Goal: Task Accomplishment & Management: Use online tool/utility

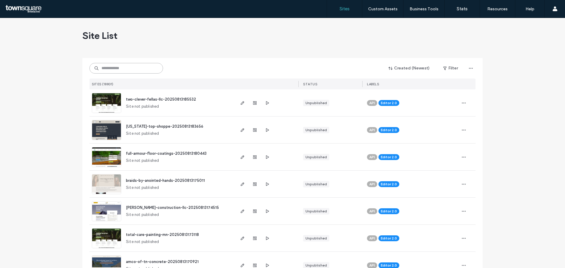
click at [125, 70] on input at bounding box center [126, 68] width 74 height 11
paste input "**********"
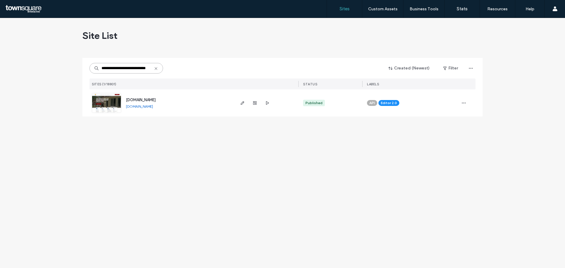
type input "**********"
click at [107, 105] on img at bounding box center [106, 113] width 29 height 40
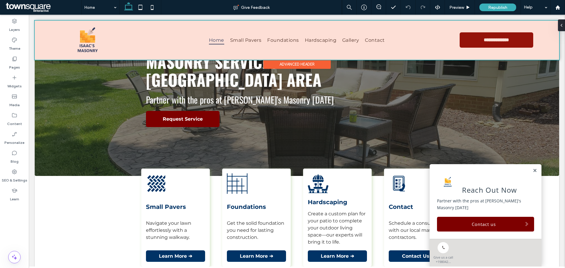
drag, startPoint x: 464, startPoint y: 39, endPoint x: 454, endPoint y: 45, distance: 11.5
click at [474, 51] on div at bounding box center [297, 40] width 525 height 39
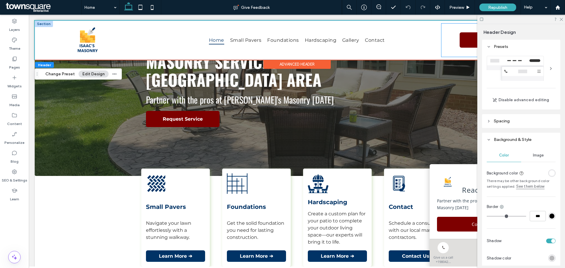
click at [445, 50] on div "**********" at bounding box center [490, 40] width 97 height 33
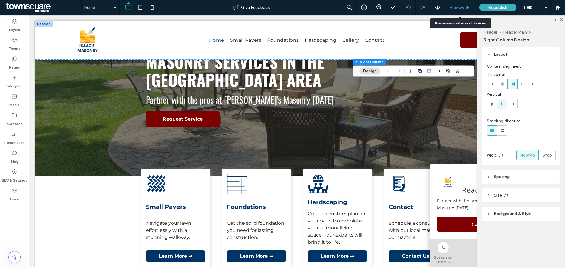
click at [462, 7] on span "Preview" at bounding box center [457, 7] width 15 height 5
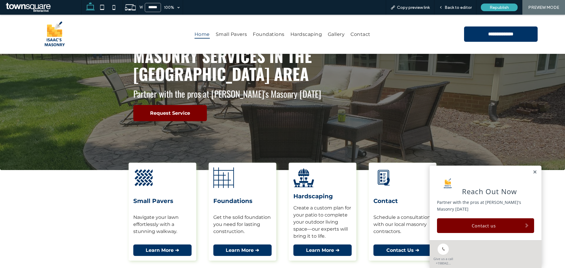
drag, startPoint x: 469, startPoint y: 35, endPoint x: 498, endPoint y: 36, distance: 29.7
click at [498, 36] on link "**********" at bounding box center [501, 33] width 74 height 15
click at [455, 9] on span "Back to editor" at bounding box center [458, 7] width 27 height 5
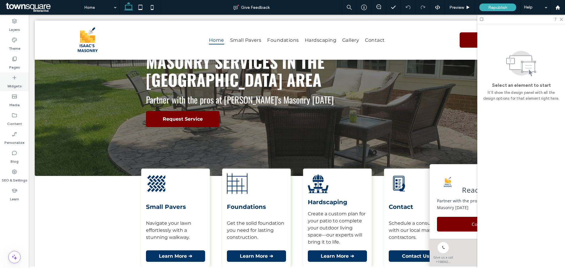
click at [11, 83] on label "Widgets" at bounding box center [14, 85] width 14 height 8
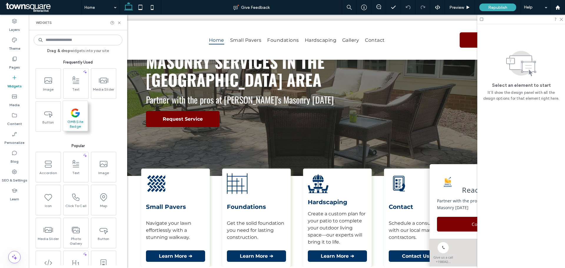
click at [67, 118] on span at bounding box center [75, 112] width 25 height 13
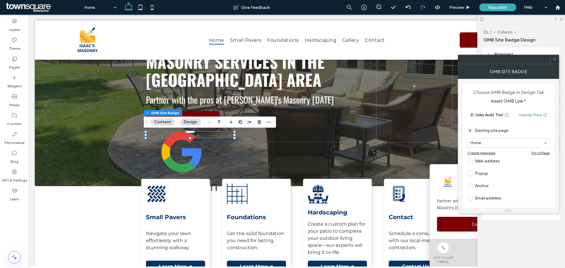
click at [473, 163] on label at bounding box center [471, 161] width 8 height 5
click at [486, 155] on input "url" at bounding box center [506, 155] width 79 height 8
paste input "**********"
type input "**********"
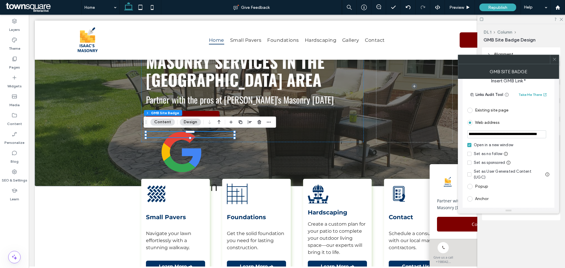
scroll to position [55, 0]
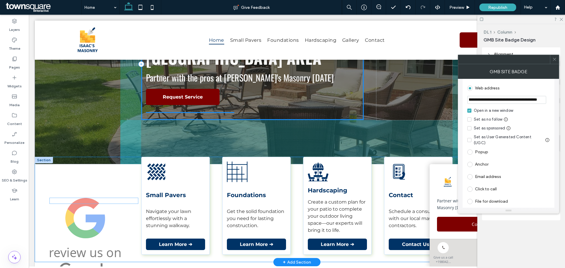
drag, startPoint x: 180, startPoint y: 155, endPoint x: 86, endPoint y: 222, distance: 114.9
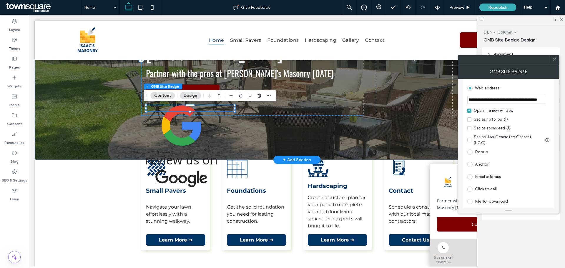
click at [181, 135] on img at bounding box center [181, 146] width 71 height 82
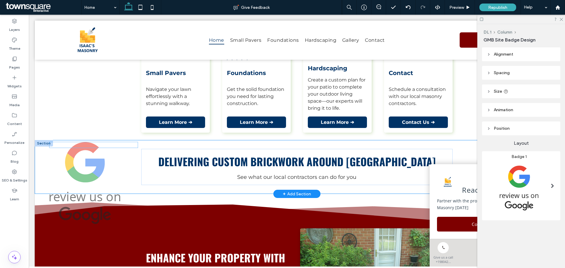
drag, startPoint x: 181, startPoint y: 132, endPoint x: 87, endPoint y: 168, distance: 101.1
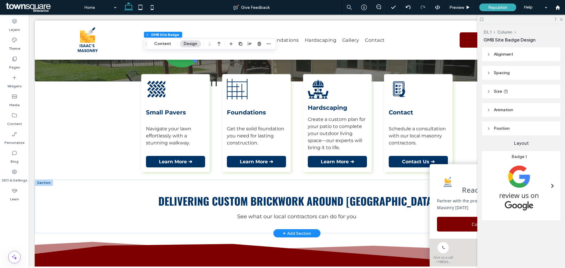
scroll to position [55, 0]
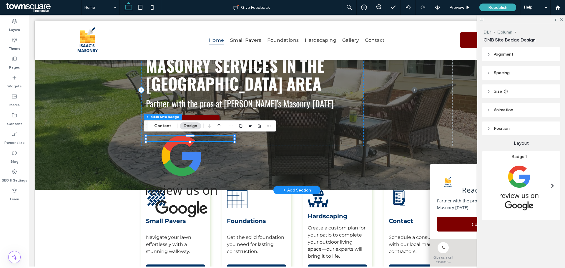
click at [180, 158] on img at bounding box center [181, 177] width 71 height 82
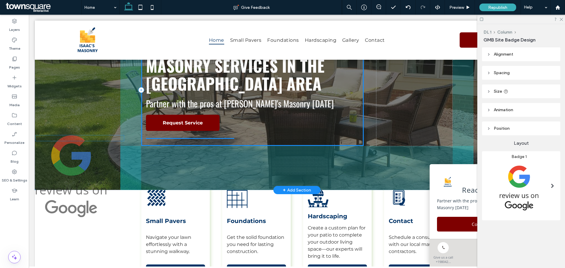
drag, startPoint x: 187, startPoint y: 159, endPoint x: 82, endPoint y: 158, distance: 104.8
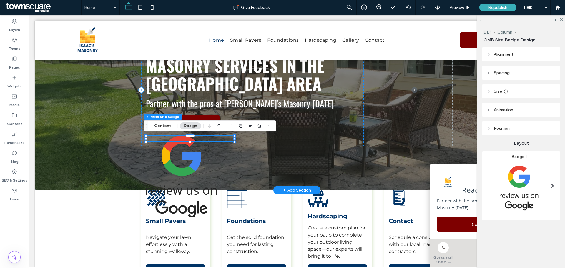
click at [163, 162] on img at bounding box center [181, 177] width 71 height 82
click at [177, 161] on img at bounding box center [181, 177] width 71 height 82
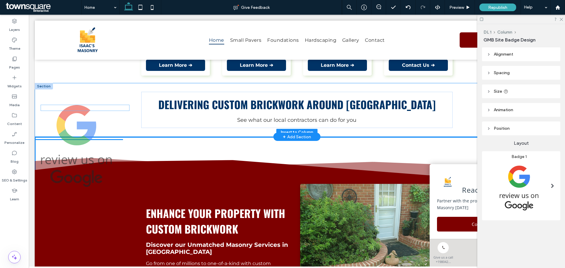
scroll to position [251, 0]
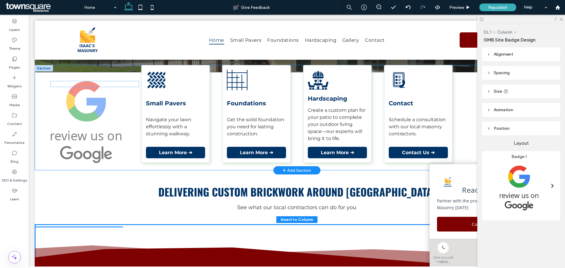
drag, startPoint x: 182, startPoint y: 161, endPoint x: 89, endPoint y: 97, distance: 112.9
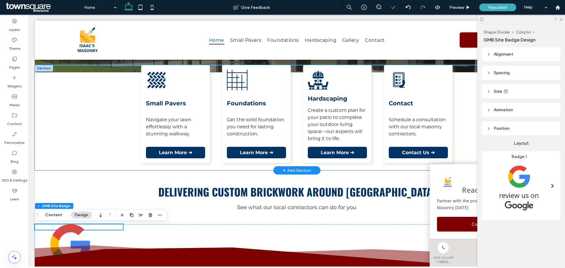
scroll to position [280, 0]
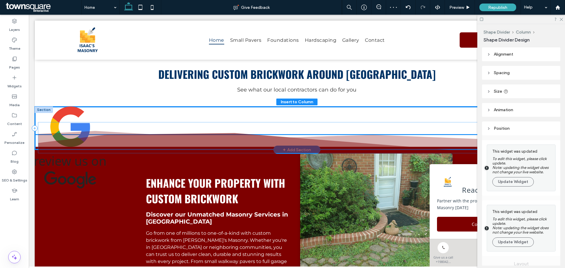
drag, startPoint x: 77, startPoint y: 124, endPoint x: 80, endPoint y: 127, distance: 4.4
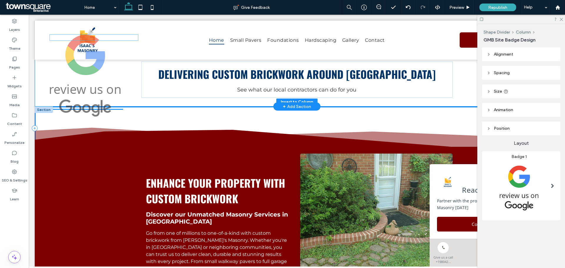
drag, startPoint x: 64, startPoint y: 178, endPoint x: 79, endPoint y: 106, distance: 74.0
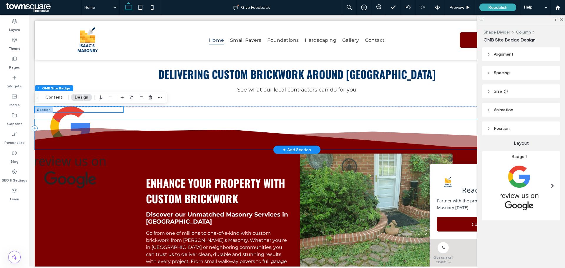
scroll to position [339, 0]
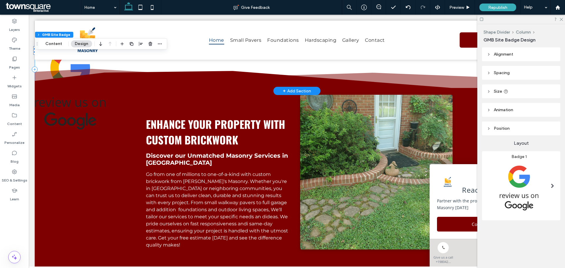
click at [81, 114] on img at bounding box center [70, 89] width 71 height 82
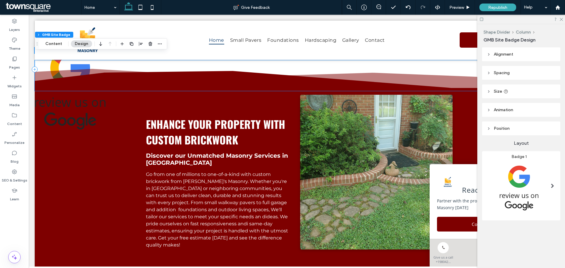
scroll to position [251, 0]
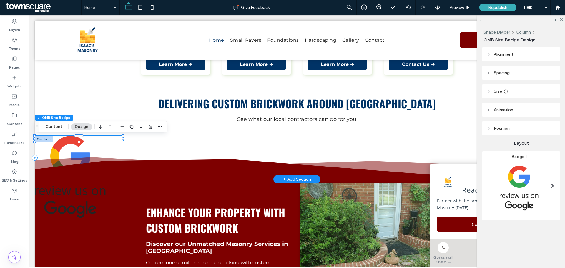
click at [74, 201] on img at bounding box center [70, 177] width 71 height 82
click at [408, 5] on icon at bounding box center [408, 7] width 5 height 5
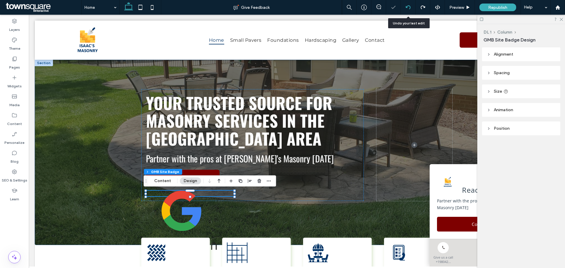
scroll to position [0, 0]
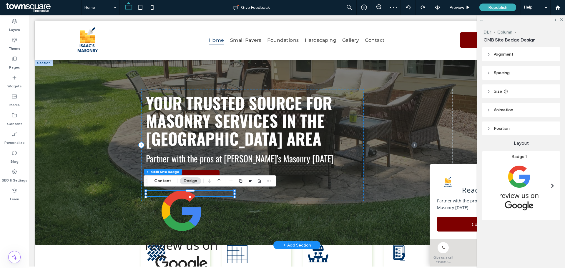
click at [190, 220] on img at bounding box center [181, 232] width 71 height 82
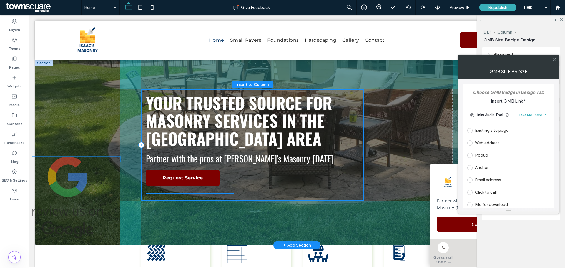
drag, startPoint x: 140, startPoint y: 220, endPoint x: 66, endPoint y: 173, distance: 87.5
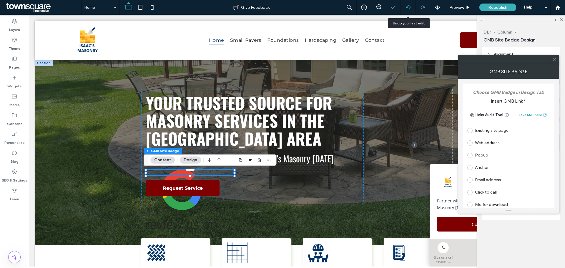
click at [407, 8] on icon at bounding box center [408, 7] width 5 height 5
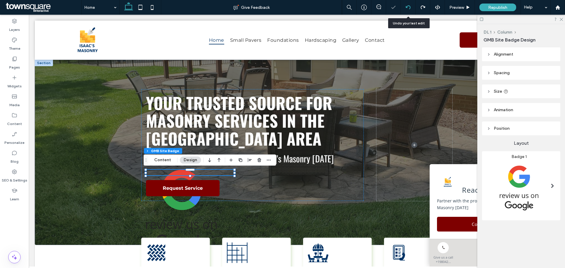
click at [407, 8] on icon at bounding box center [408, 7] width 5 height 5
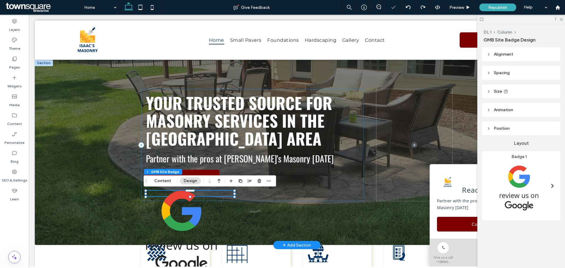
click at [187, 217] on img at bounding box center [181, 232] width 71 height 82
click at [257, 180] on icon "button" at bounding box center [259, 181] width 5 height 5
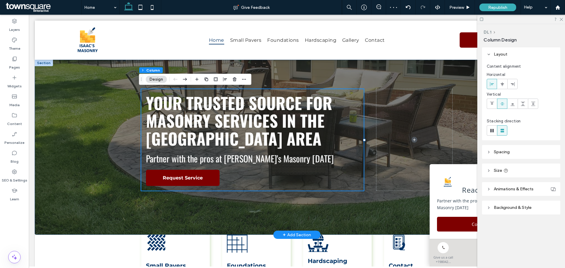
click at [89, 151] on div "Your Trusted Source for Masonry Services in the [GEOGRAPHIC_DATA] Area Partner …" at bounding box center [297, 147] width 525 height 175
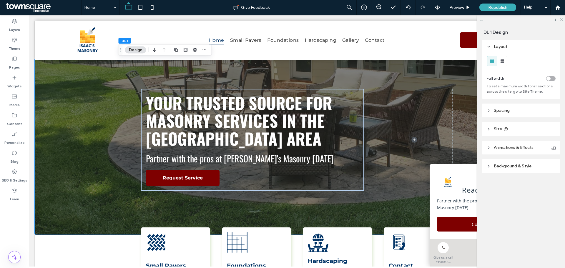
click at [561, 17] on icon at bounding box center [561, 19] width 4 height 4
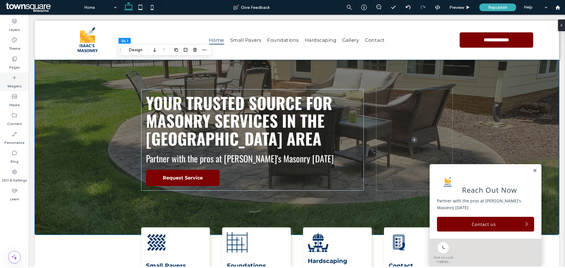
click at [13, 85] on label "Widgets" at bounding box center [14, 85] width 14 height 8
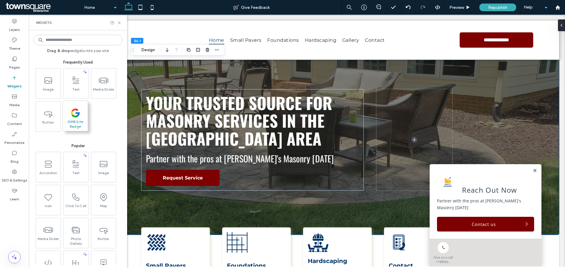
click at [78, 117] on icon at bounding box center [75, 113] width 9 height 9
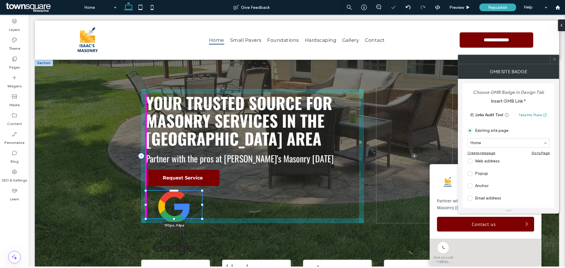
drag, startPoint x: 143, startPoint y: 191, endPoint x: 176, endPoint y: 218, distance: 42.2
click at [176, 218] on div "Your Trusted Source for Masonry Services in the [GEOGRAPHIC_DATA] Area Partner …" at bounding box center [296, 164] width 353 height 208
type input "***"
type input "**"
type input "***"
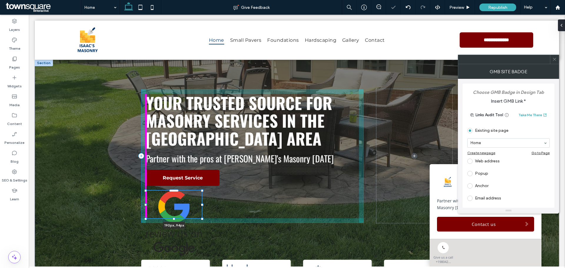
type input "**"
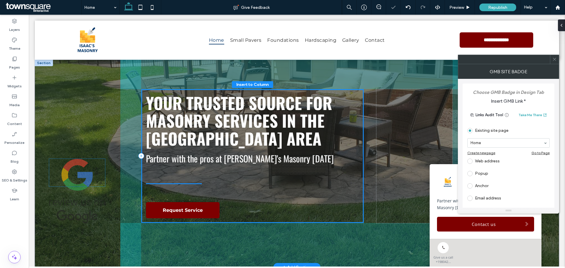
drag, startPoint x: 175, startPoint y: 218, endPoint x: 75, endPoint y: 170, distance: 111.1
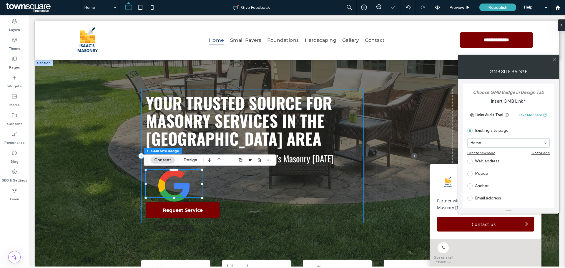
click at [256, 195] on div "Your Trusted Source for Masonry Services in the [GEOGRAPHIC_DATA] Area Partner …" at bounding box center [252, 156] width 223 height 134
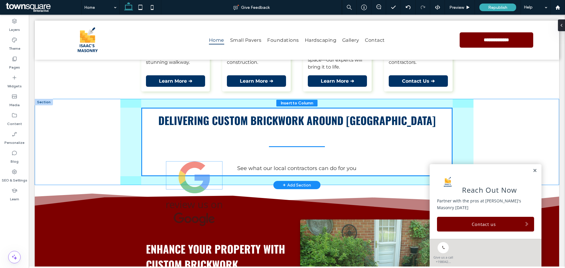
scroll to position [236, 0]
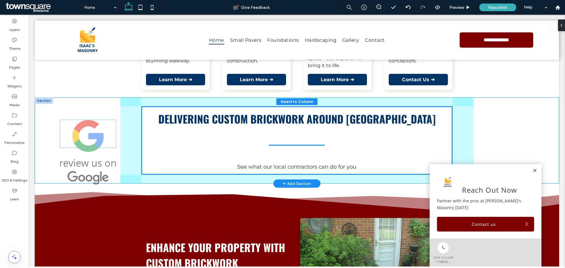
drag, startPoint x: 173, startPoint y: 182, endPoint x: 89, endPoint y: 132, distance: 97.5
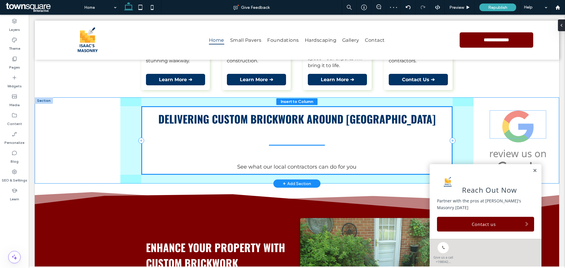
drag, startPoint x: 290, startPoint y: 147, endPoint x: 513, endPoint y: 126, distance: 224.1
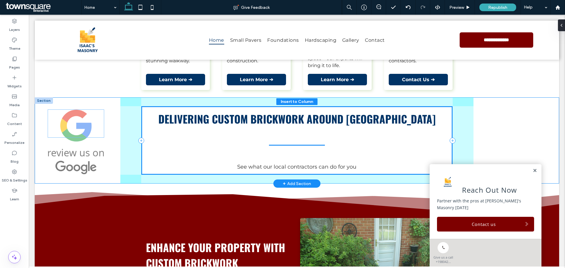
drag, startPoint x: 292, startPoint y: 144, endPoint x: 72, endPoint y: 122, distance: 221.0
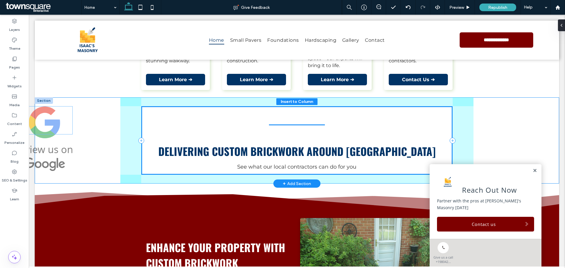
drag, startPoint x: 297, startPoint y: 143, endPoint x: 47, endPoint y: 118, distance: 251.8
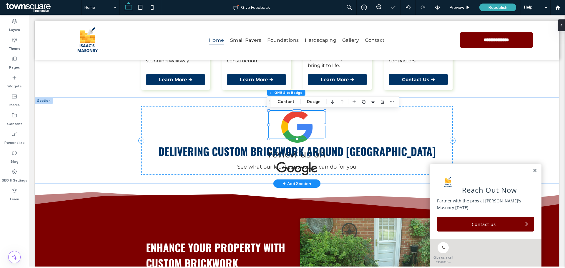
click at [65, 127] on div "Delivering Custom brickwork Around [GEOGRAPHIC_DATA] See what our local contrac…" at bounding box center [297, 140] width 525 height 86
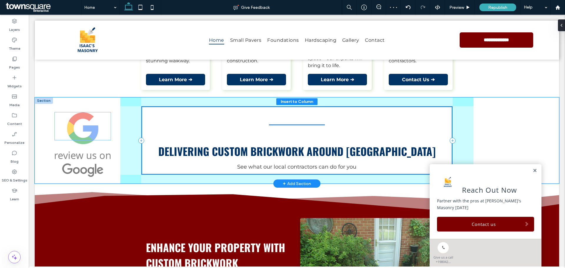
drag, startPoint x: 290, startPoint y: 130, endPoint x: 77, endPoint y: 128, distance: 213.4
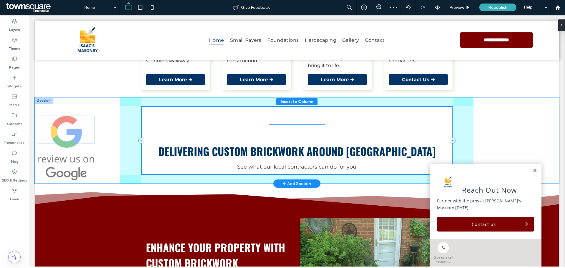
drag, startPoint x: 299, startPoint y: 135, endPoint x: 68, endPoint y: 130, distance: 231.1
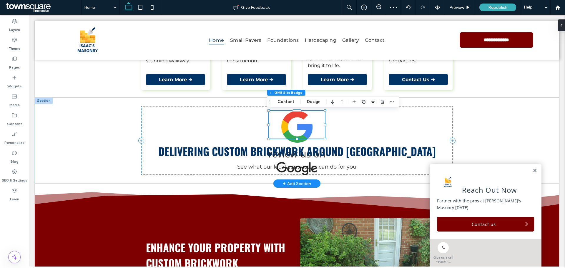
click at [67, 130] on div "Delivering Custom brickwork Around [GEOGRAPHIC_DATA] See what our local contrac…" at bounding box center [297, 140] width 525 height 86
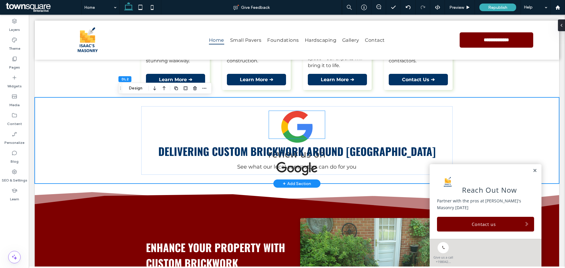
click at [288, 128] on img at bounding box center [297, 143] width 56 height 64
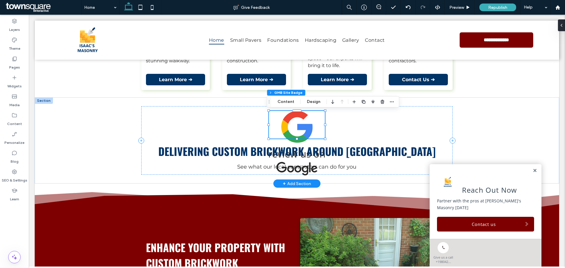
click at [303, 126] on img at bounding box center [297, 143] width 56 height 64
click at [380, 102] on icon "button" at bounding box center [382, 102] width 5 height 5
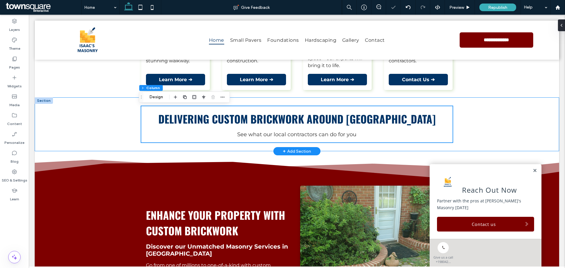
click at [79, 126] on div "Delivering Custom brickwork Around [GEOGRAPHIC_DATA] See what our local contrac…" at bounding box center [297, 124] width 525 height 54
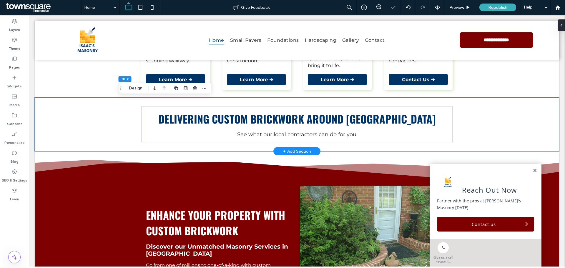
scroll to position [147, 0]
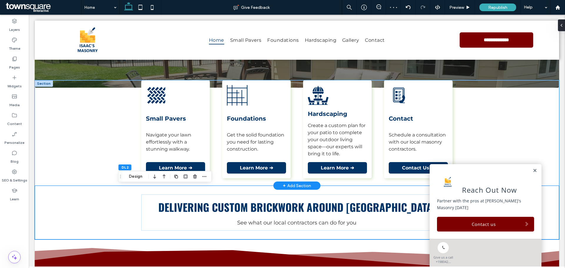
click at [72, 136] on div "A black and white silhouette of a brick wall on a white background. Small Paver…" at bounding box center [297, 132] width 525 height 105
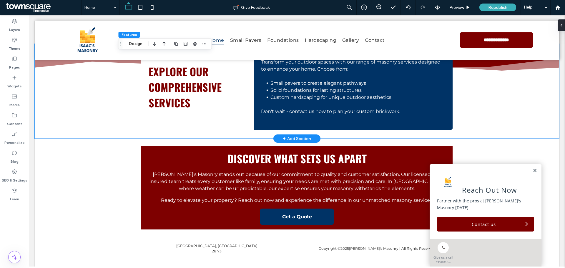
scroll to position [580, 0]
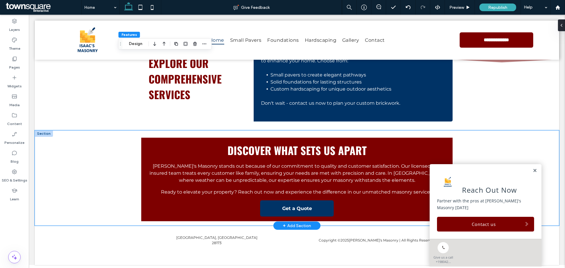
click at [72, 170] on div "Discover What Sets Us Apart [PERSON_NAME]'s Masonry stands out because of our c…" at bounding box center [297, 177] width 525 height 95
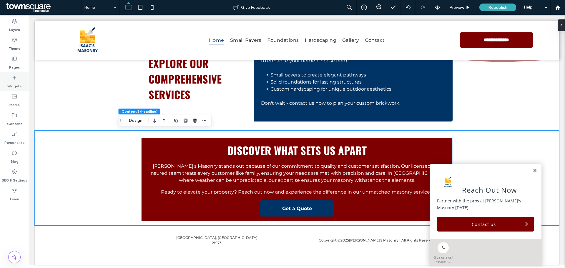
click at [13, 82] on label "Widgets" at bounding box center [14, 85] width 14 height 8
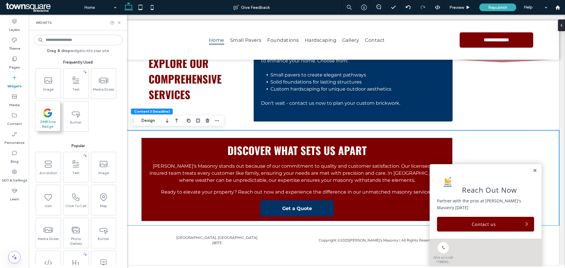
click at [48, 117] on icon at bounding box center [49, 116] width 2 height 2
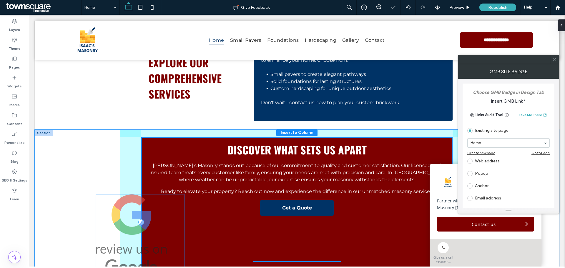
scroll to position [584, 0]
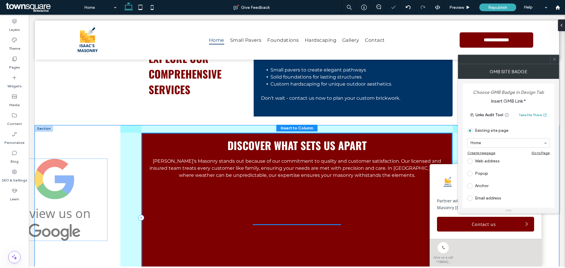
drag, startPoint x: 151, startPoint y: 214, endPoint x: 74, endPoint y: 178, distance: 85.0
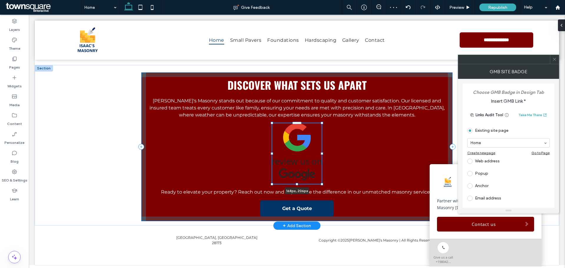
scroll to position [646, 0]
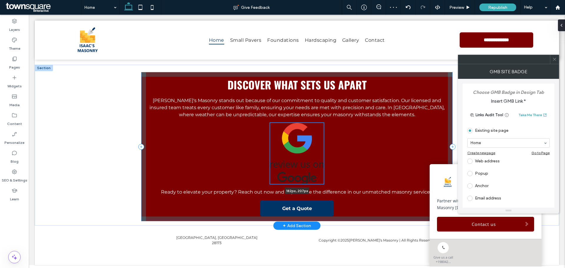
drag, startPoint x: 251, startPoint y: 102, endPoint x: 268, endPoint y: 122, distance: 27.2
click at [29, 15] on div at bounding box center [29, 15] width 0 height 0
type input "***"
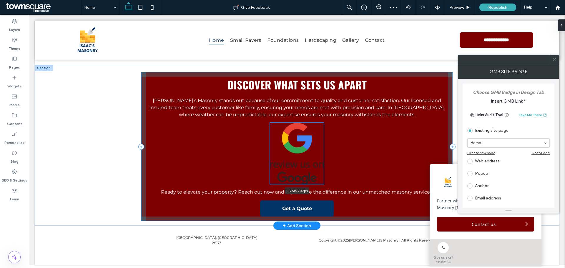
type input "***"
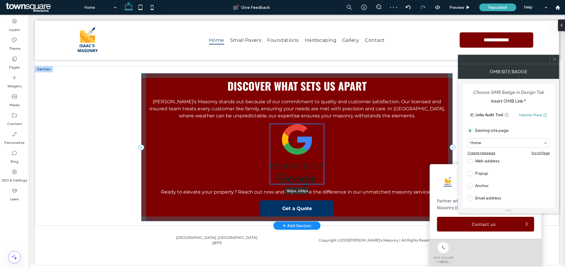
click at [297, 183] on div "Discover What Sets Us Apart [PERSON_NAME]'s Masonry stands out because of our c…" at bounding box center [296, 146] width 353 height 160
type input "***"
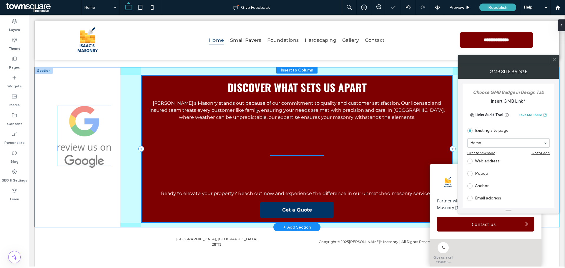
drag, startPoint x: 294, startPoint y: 143, endPoint x: 81, endPoint y: 127, distance: 213.5
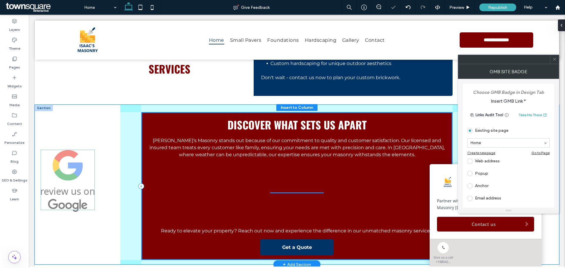
drag, startPoint x: 295, startPoint y: 190, endPoint x: 67, endPoint y: 176, distance: 227.7
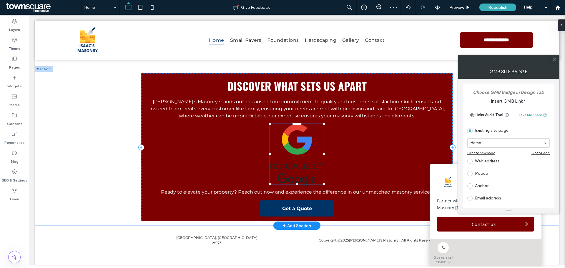
scroll to position [643, 0]
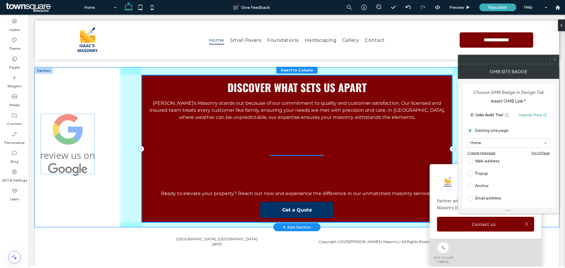
drag, startPoint x: 141, startPoint y: 142, endPoint x: 70, endPoint y: 137, distance: 71.1
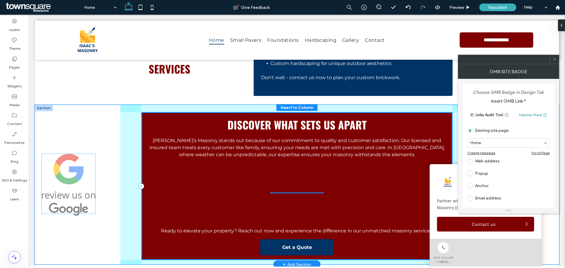
drag, startPoint x: 306, startPoint y: 186, endPoint x: 79, endPoint y: 177, distance: 226.6
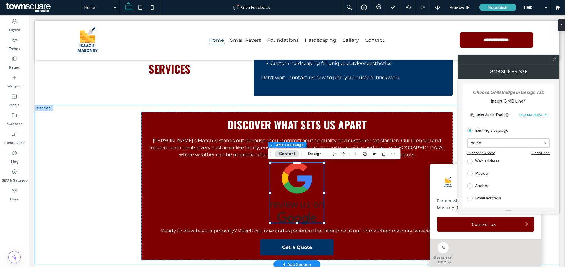
click at [105, 188] on div "Discover What Sets Us Apart [PERSON_NAME]'s Masonry stands out because of our c…" at bounding box center [297, 185] width 525 height 160
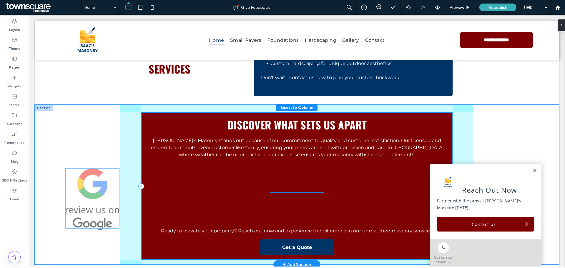
drag, startPoint x: 243, startPoint y: 194, endPoint x: 74, endPoint y: 191, distance: 169.6
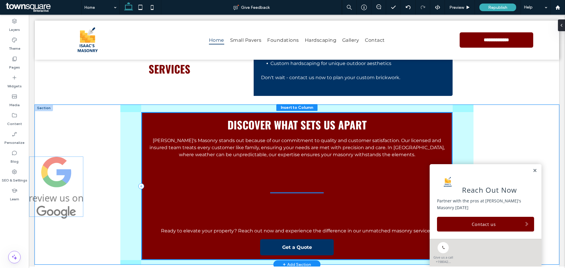
drag, startPoint x: 224, startPoint y: 186, endPoint x: 54, endPoint y: 180, distance: 170.9
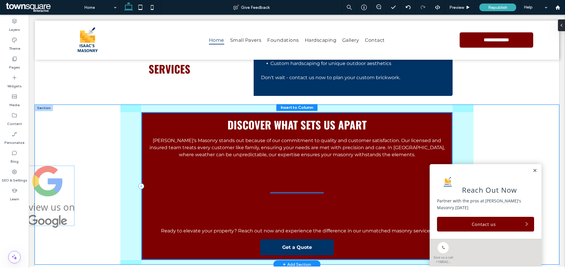
drag, startPoint x: 202, startPoint y: 183, endPoint x: 52, endPoint y: 184, distance: 149.8
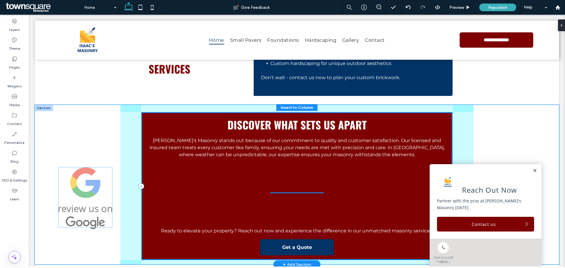
drag, startPoint x: 295, startPoint y: 186, endPoint x: 84, endPoint y: 183, distance: 210.8
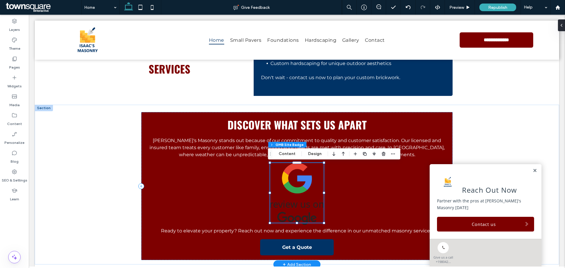
click at [82, 183] on div "Discover What Sets Us Apart [PERSON_NAME]'s Masonry stands out because of our c…" at bounding box center [297, 185] width 525 height 160
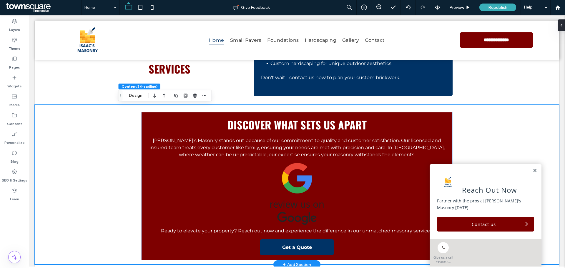
click at [110, 183] on div "Discover What Sets Us Apart [PERSON_NAME]'s Masonry stands out because of our c…" at bounding box center [297, 185] width 525 height 160
click at [139, 186] on icon at bounding box center [141, 186] width 6 height 6
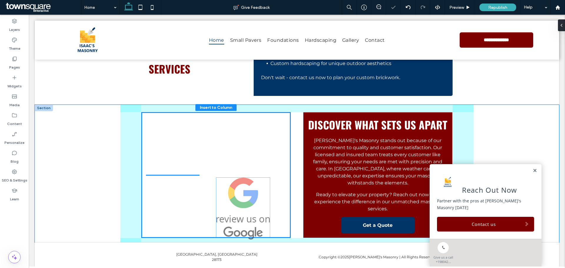
drag, startPoint x: 263, startPoint y: 193, endPoint x: 224, endPoint y: 191, distance: 38.3
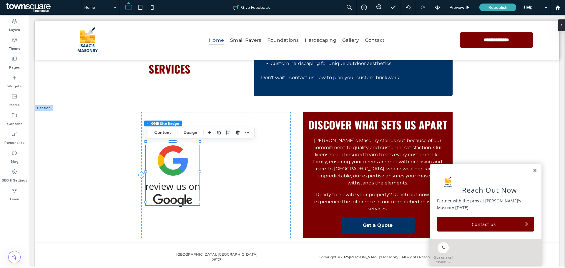
click at [179, 169] on img at bounding box center [173, 176] width 54 height 62
click at [533, 173] on link at bounding box center [535, 170] width 4 height 5
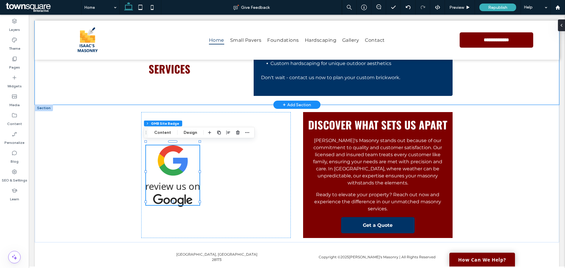
click at [554, 98] on div "Explore Our Comprehensive Services Transform your outdoor spaces with our range…" at bounding box center [297, 57] width 525 height 95
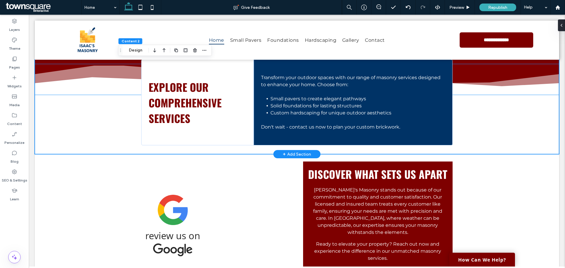
scroll to position [576, 0]
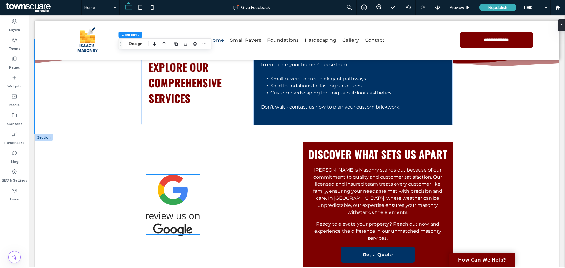
click at [175, 191] on img at bounding box center [173, 206] width 54 height 62
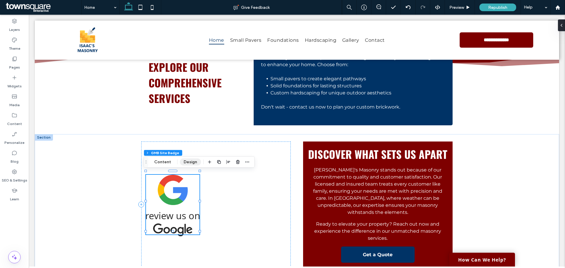
click at [187, 163] on button "Design" at bounding box center [190, 162] width 21 height 7
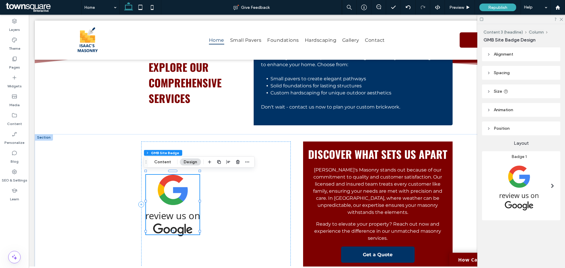
click at [163, 191] on img at bounding box center [173, 206] width 54 height 62
click at [163, 160] on button "Content" at bounding box center [162, 162] width 24 height 7
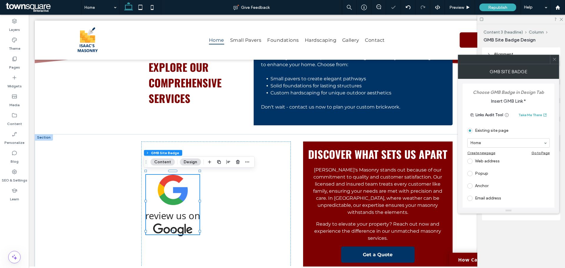
click at [469, 160] on span at bounding box center [469, 161] width 5 height 5
click at [490, 154] on input "url" at bounding box center [506, 155] width 79 height 8
paste input "**********"
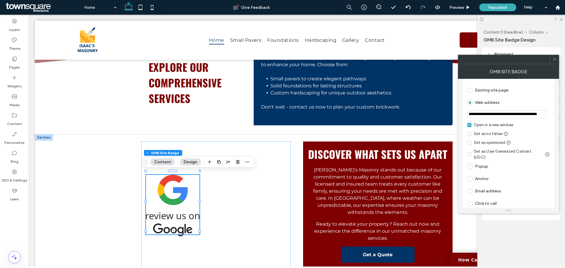
scroll to position [55, 0]
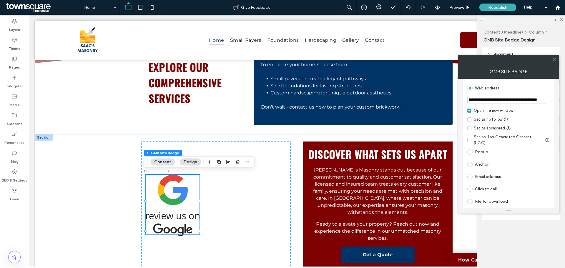
type input "**********"
click at [557, 57] on icon at bounding box center [555, 59] width 4 height 4
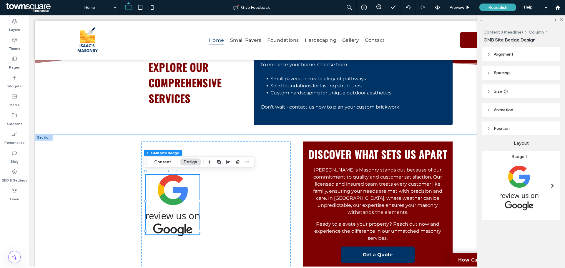
click at [69, 173] on div "Discover What Sets Us Apart [PERSON_NAME]'s Masonry stands out because of our c…" at bounding box center [297, 203] width 525 height 138
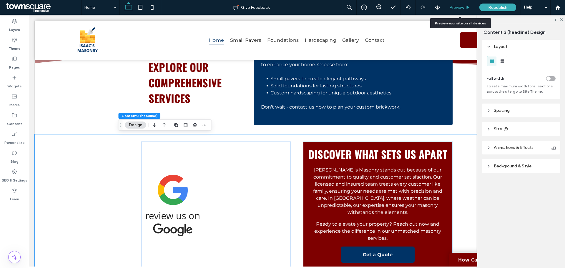
click at [462, 6] on span "Preview" at bounding box center [457, 7] width 15 height 5
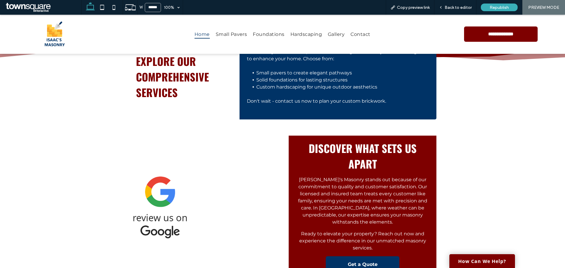
click at [165, 182] on img at bounding box center [160, 208] width 54 height 62
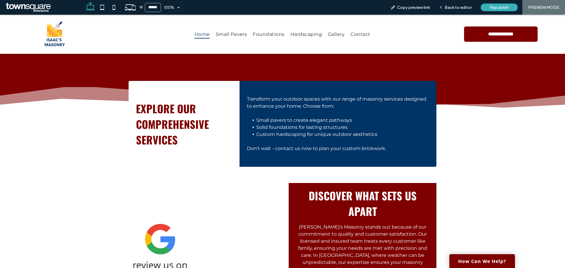
scroll to position [517, 0]
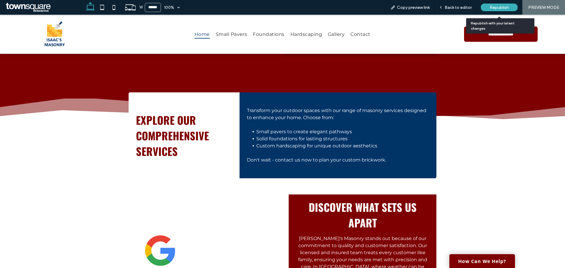
click at [494, 6] on span "Republish" at bounding box center [499, 7] width 19 height 5
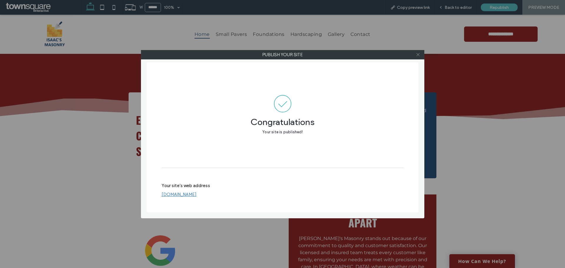
click at [417, 54] on icon at bounding box center [418, 54] width 4 height 4
